Goal: Information Seeking & Learning: Learn about a topic

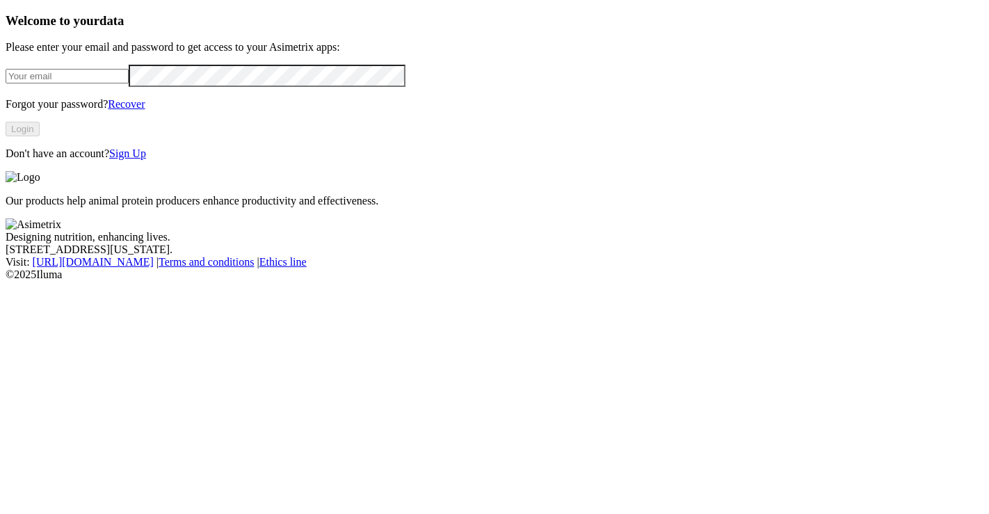
type input "juan.vasquez@premexcorp.com"
click at [40, 136] on button "Login" at bounding box center [23, 129] width 34 height 15
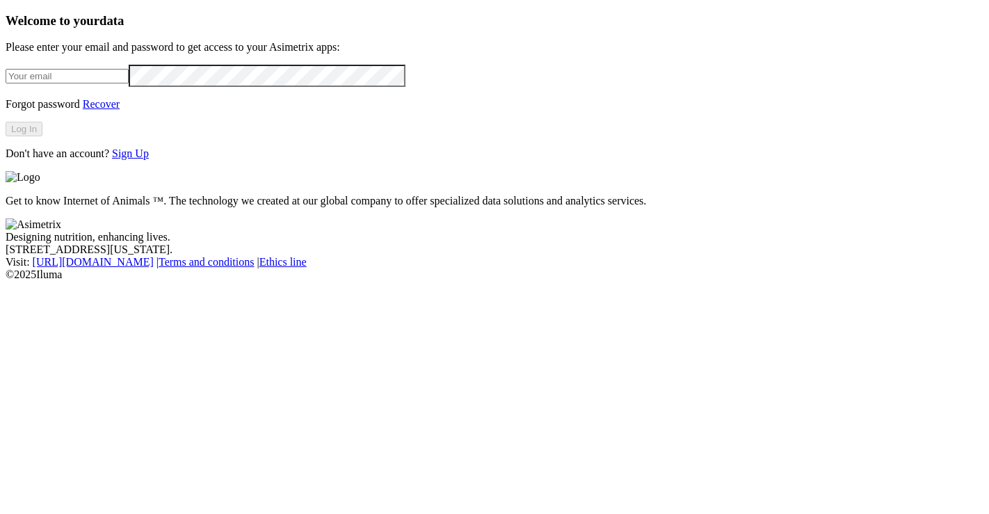
type input "[PERSON_NAME][EMAIL_ADDRESS][PERSON_NAME][DOMAIN_NAME]"
click at [42, 136] on button "Log In" at bounding box center [24, 129] width 37 height 15
